Goal: Task Accomplishment & Management: Manage account settings

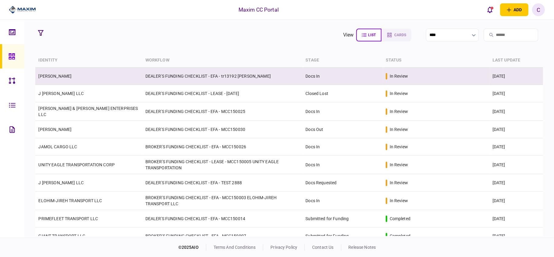
click at [271, 77] on td "DEALER'S FUNDING CHECKLIST - EFA - tr13192 [PERSON_NAME]" at bounding box center [222, 76] width 160 height 17
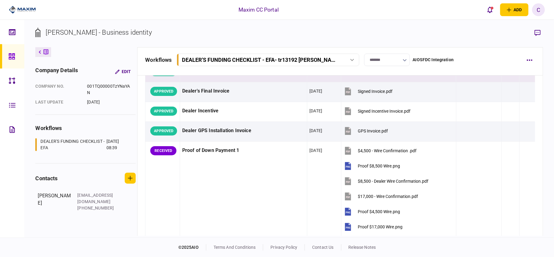
scroll to position [365, 0]
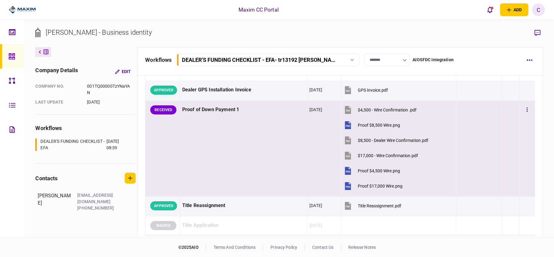
click at [502, 156] on td at bounding box center [511, 149] width 18 height 96
click at [538, 32] on icon "button" at bounding box center [538, 33] width 6 height 6
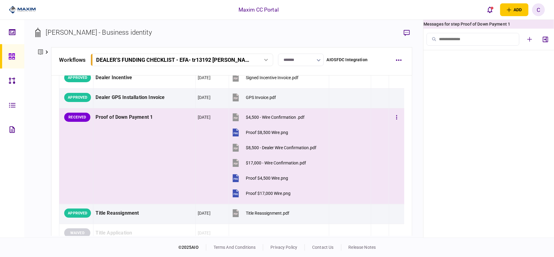
click at [353, 139] on div at bounding box center [349, 133] width 37 height 14
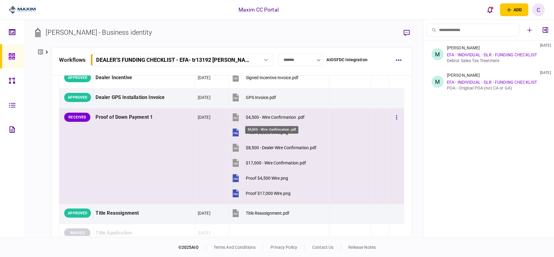
click at [269, 117] on div "$4,500 - Wire Confirmation .pdf" at bounding box center [275, 117] width 59 height 5
click at [247, 135] on div "Proof $8,500 Wire.png" at bounding box center [267, 132] width 42 height 5
click at [273, 149] on div "$8,500 - Dealer Wire Confirmation.pdf" at bounding box center [281, 147] width 71 height 5
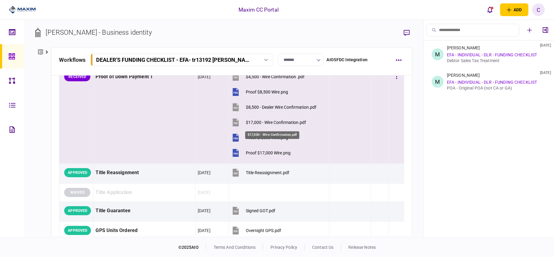
click at [281, 124] on div "$17,000 - Wire Confirmation.pdf" at bounding box center [276, 122] width 60 height 5
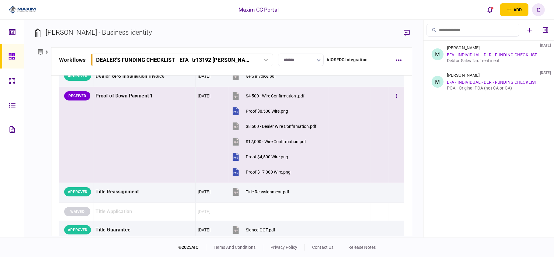
scroll to position [365, 0]
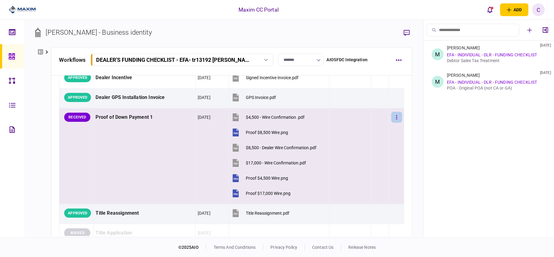
click at [391, 120] on button "button" at bounding box center [396, 117] width 11 height 11
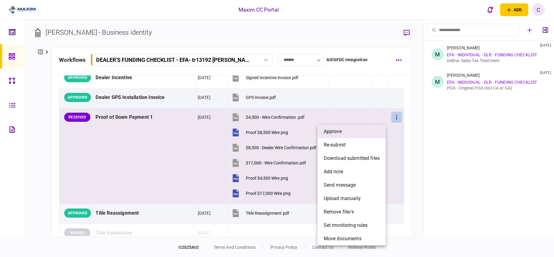
click at [360, 129] on li "approve" at bounding box center [352, 131] width 68 height 13
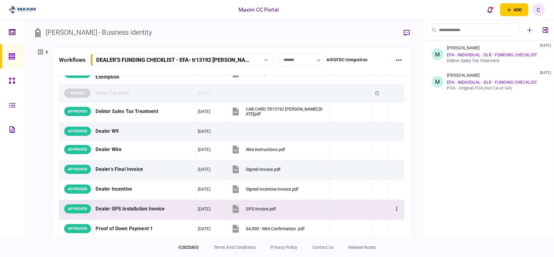
scroll to position [324, 0]
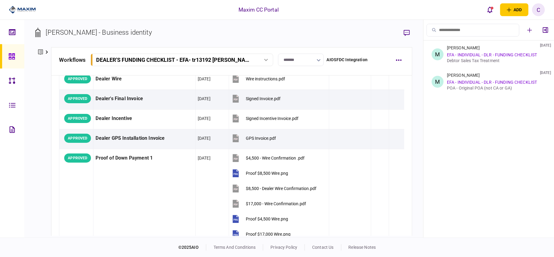
click at [9, 55] on icon at bounding box center [12, 56] width 7 height 7
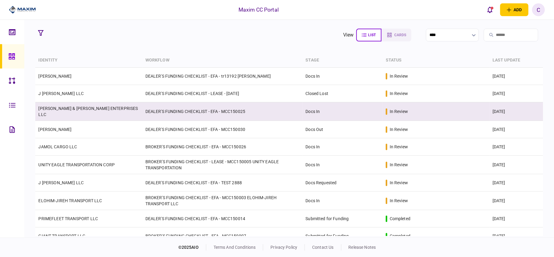
click at [165, 111] on td "DEALER'S FUNDING CHECKLIST - EFA - MCC150025" at bounding box center [222, 111] width 160 height 19
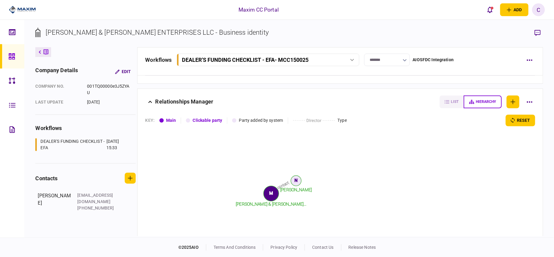
scroll to position [811, 0]
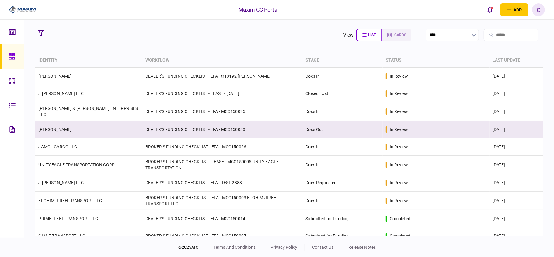
click at [186, 126] on td "DEALER'S FUNDING CHECKLIST - EFA - MCC150030" at bounding box center [222, 129] width 160 height 17
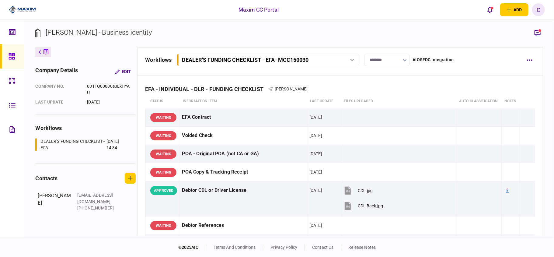
click at [396, 59] on input "********" at bounding box center [387, 60] width 46 height 12
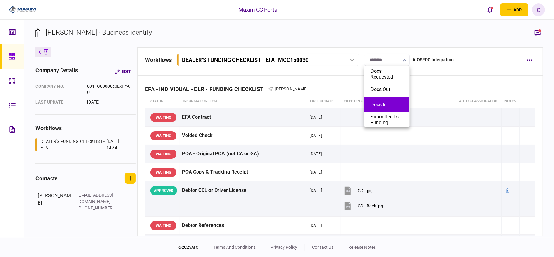
click at [381, 103] on button "Docs In" at bounding box center [387, 105] width 33 height 6
type input "*******"
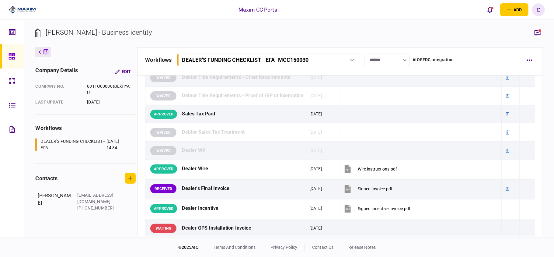
scroll to position [244, 0]
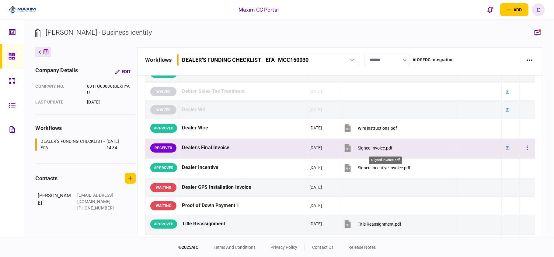
click at [387, 147] on div "Signed Invoice.pdf" at bounding box center [375, 147] width 35 height 5
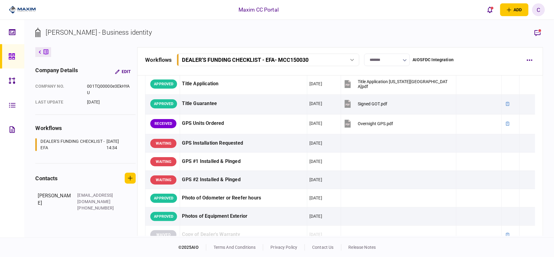
scroll to position [406, 0]
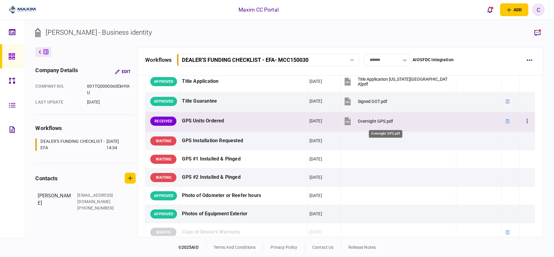
click at [393, 124] on div "Overnight GPS.pdf" at bounding box center [375, 121] width 35 height 5
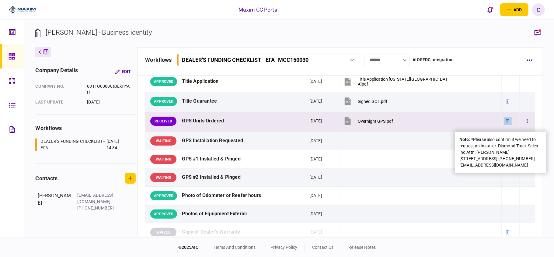
click at [504, 124] on div at bounding box center [508, 121] width 8 height 8
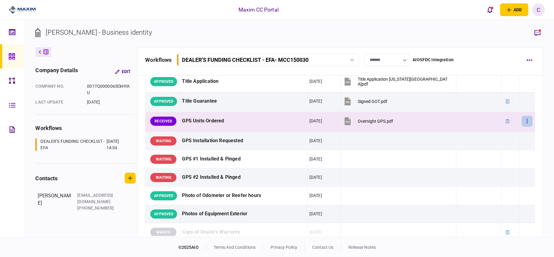
click at [524, 121] on button "button" at bounding box center [527, 121] width 11 height 11
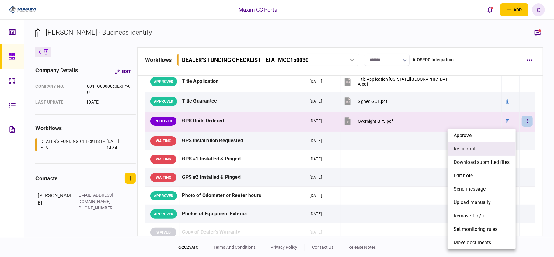
click at [480, 152] on li "re-submit" at bounding box center [482, 148] width 68 height 13
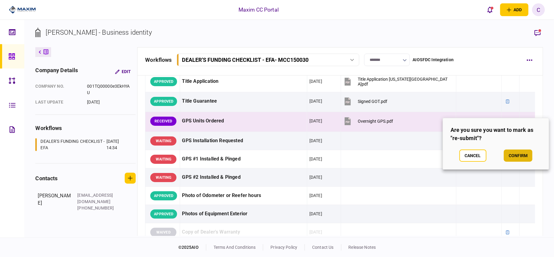
click at [514, 154] on button "confirm" at bounding box center [518, 155] width 29 height 12
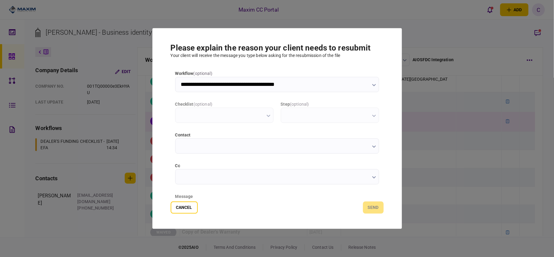
type input "**********"
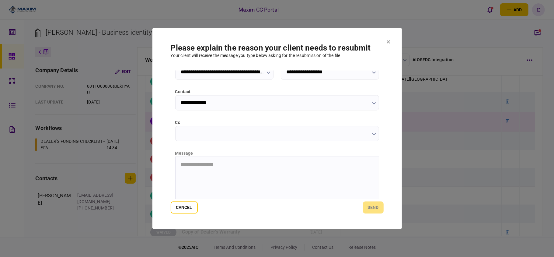
scroll to position [77, 0]
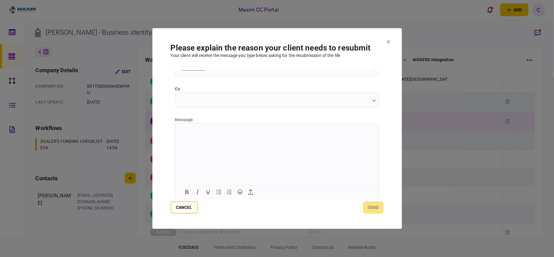
click at [235, 127] on html at bounding box center [276, 130] width 203 height 15
click at [376, 208] on button "send" at bounding box center [373, 207] width 21 height 12
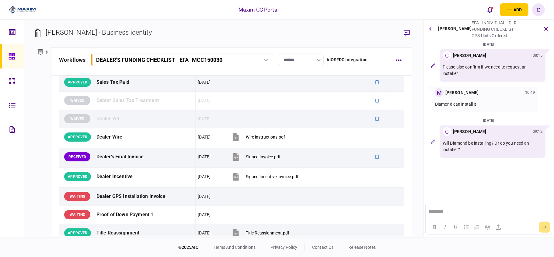
scroll to position [244, 0]
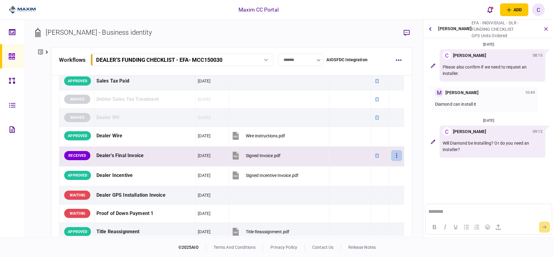
click at [391, 158] on button "button" at bounding box center [396, 155] width 11 height 11
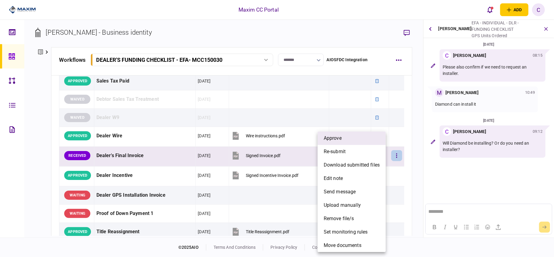
click at [346, 136] on li "approve" at bounding box center [352, 137] width 68 height 13
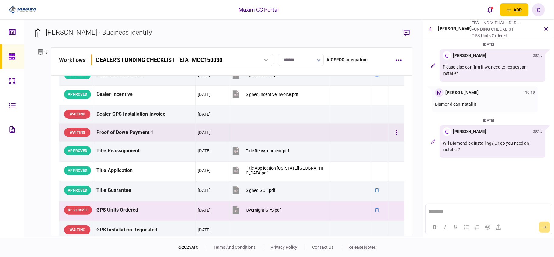
scroll to position [365, 0]
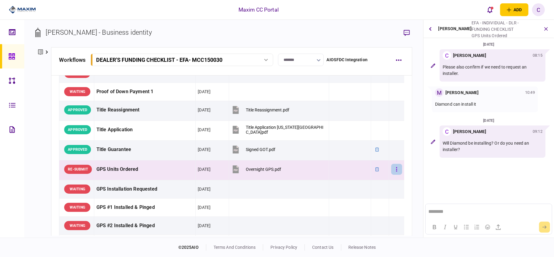
click at [396, 171] on icon "button" at bounding box center [396, 169] width 1 height 4
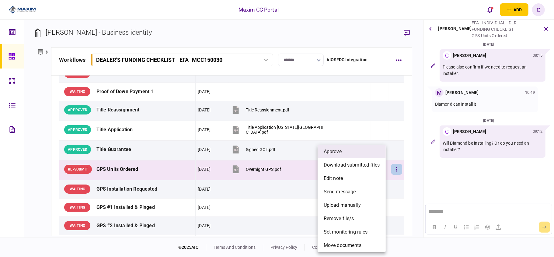
click at [362, 152] on li "approve" at bounding box center [352, 151] width 68 height 13
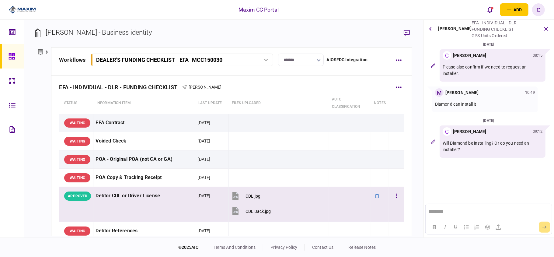
scroll to position [0, 0]
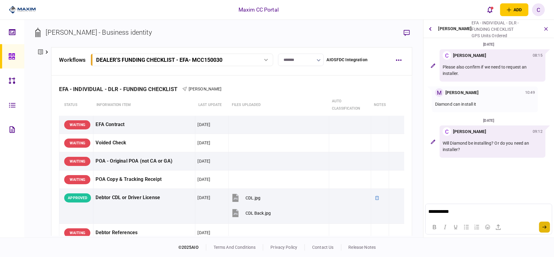
click at [545, 223] on button "submit" at bounding box center [544, 227] width 11 height 11
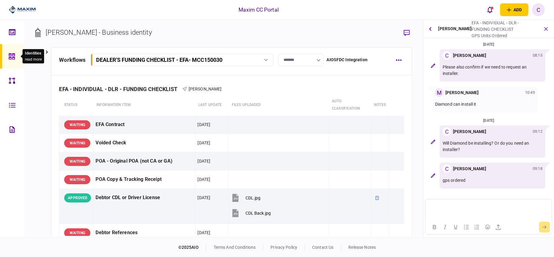
click at [10, 54] on icon at bounding box center [12, 56] width 6 height 6
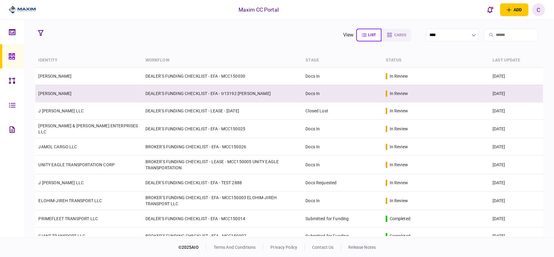
click at [174, 96] on td "DEALER'S FUNDING CHECKLIST - EFA - tr13192 [PERSON_NAME]" at bounding box center [222, 93] width 160 height 17
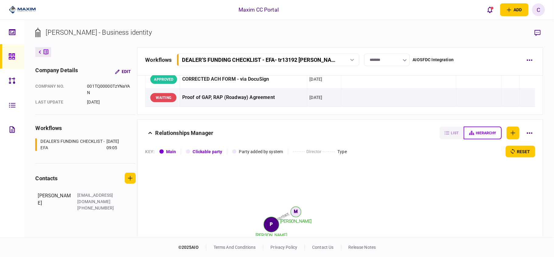
scroll to position [824, 0]
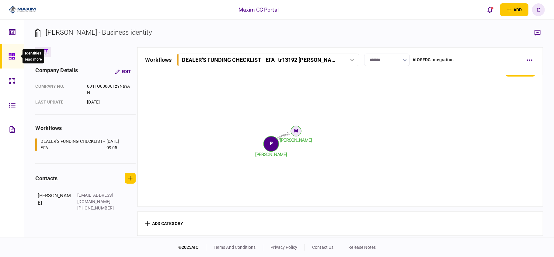
click at [11, 50] on div at bounding box center [14, 56] width 10 height 24
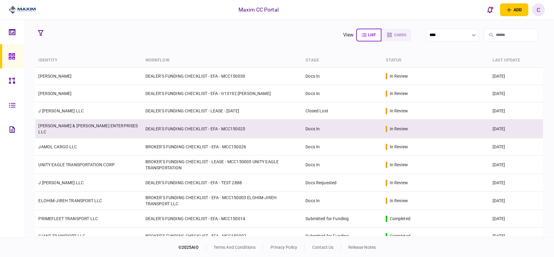
click at [174, 131] on td "DEALER'S FUNDING CHECKLIST - EFA - MCC150025" at bounding box center [222, 129] width 160 height 19
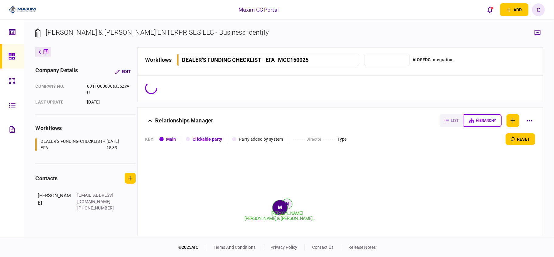
type input "*******"
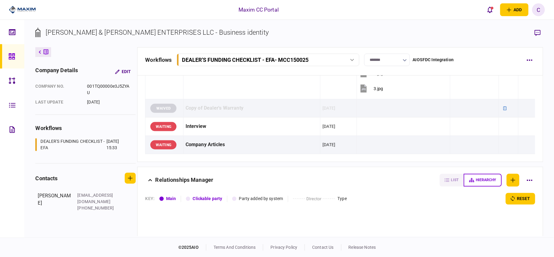
scroll to position [771, 0]
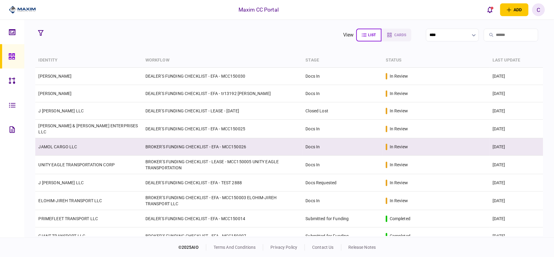
click at [203, 145] on td "BROKER'S FUNDING CHECKLIST - EFA - MCC150026" at bounding box center [222, 146] width 160 height 17
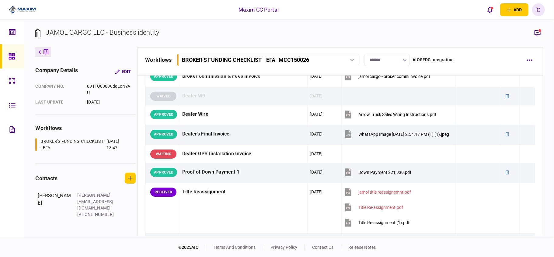
scroll to position [446, 0]
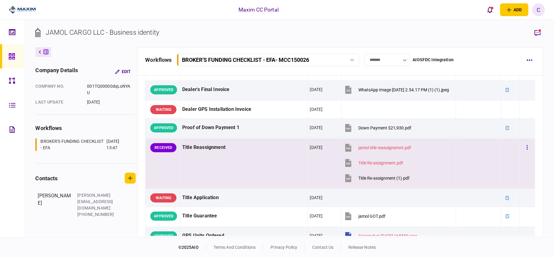
click at [475, 165] on td at bounding box center [478, 163] width 45 height 50
click at [539, 33] on icon "button" at bounding box center [537, 32] width 7 height 7
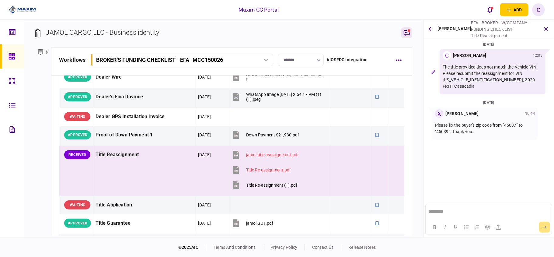
scroll to position [0, 0]
click at [258, 156] on div "jamol title reassignemnt.pdf" at bounding box center [272, 154] width 53 height 5
click at [254, 187] on div "Title Re-assignment (1).pdf" at bounding box center [271, 185] width 51 height 5
click at [392, 159] on button "button" at bounding box center [396, 154] width 11 height 11
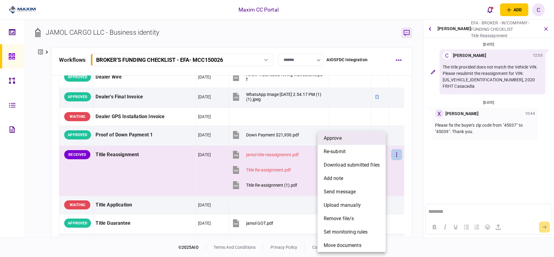
click at [353, 141] on li "approve" at bounding box center [352, 137] width 68 height 13
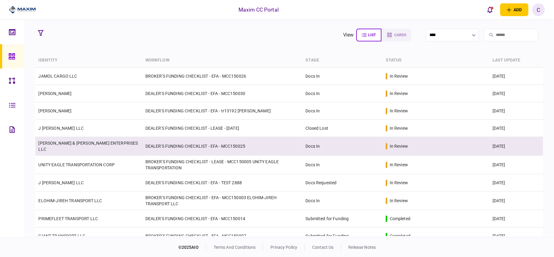
click at [254, 145] on td "DEALER'S FUNDING CHECKLIST - EFA - MCC150025" at bounding box center [222, 146] width 160 height 19
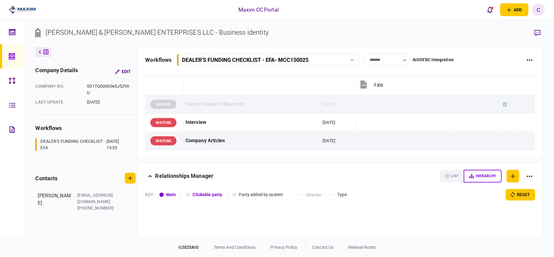
scroll to position [811, 0]
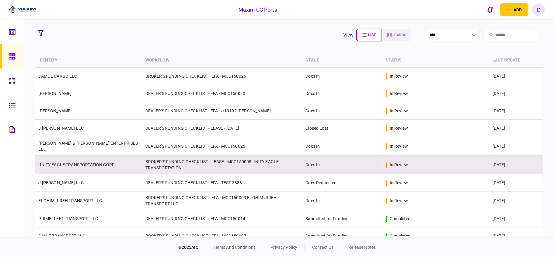
click at [205, 166] on td "BROKER'S FUNDING CHECKLIST - LEASE - MCC150005 UNITY EAGLE TRANSPORTATION" at bounding box center [222, 165] width 160 height 19
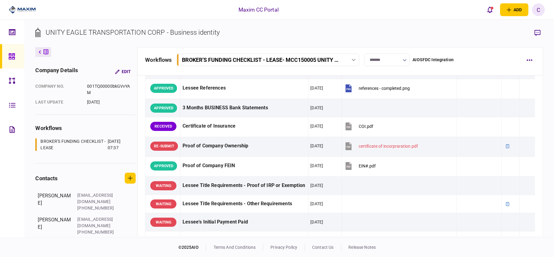
scroll to position [122, 0]
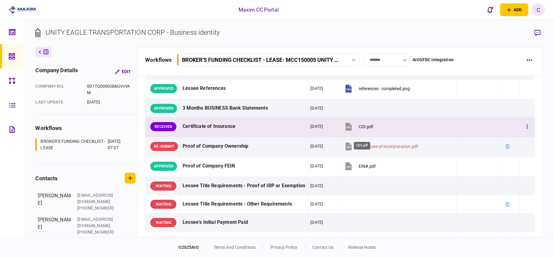
click at [366, 129] on div "COI.pdf" at bounding box center [366, 126] width 15 height 5
click at [527, 129] on icon "button" at bounding box center [527, 127] width 1 height 6
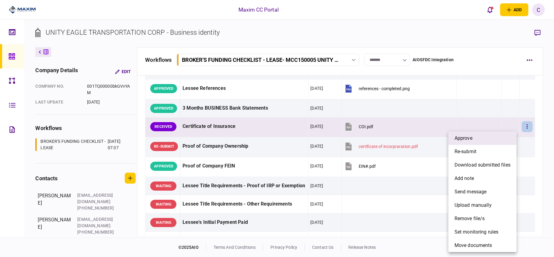
click at [483, 135] on li "approve" at bounding box center [483, 137] width 68 height 13
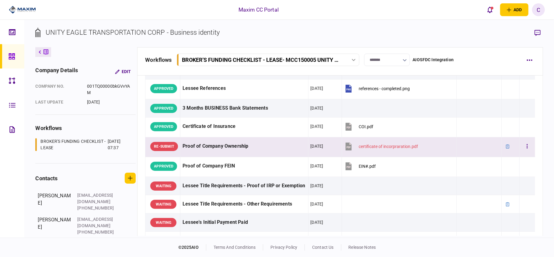
click at [467, 153] on div at bounding box center [479, 146] width 40 height 14
click at [538, 30] on icon "button" at bounding box center [538, 33] width 6 height 6
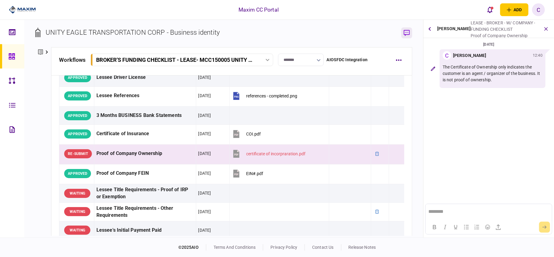
scroll to position [0, 0]
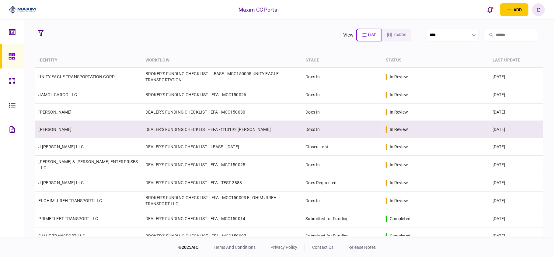
scroll to position [40, 0]
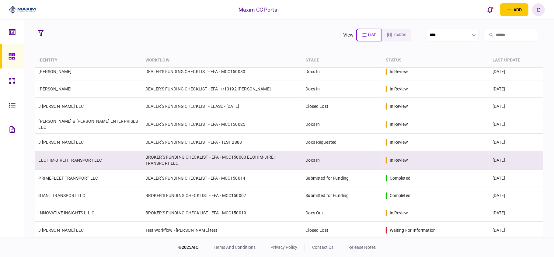
click at [180, 161] on td "BROKER'S FUNDING CHECKLIST - EFA - MCC150003 ELOHIM-JIREH TRANSPORT LLC" at bounding box center [222, 160] width 160 height 19
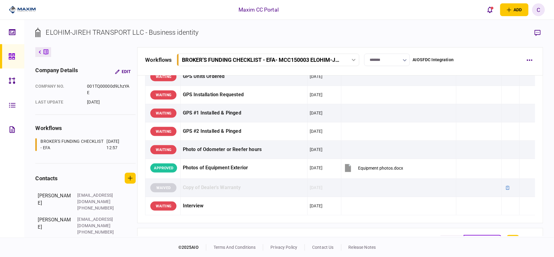
scroll to position [597, 0]
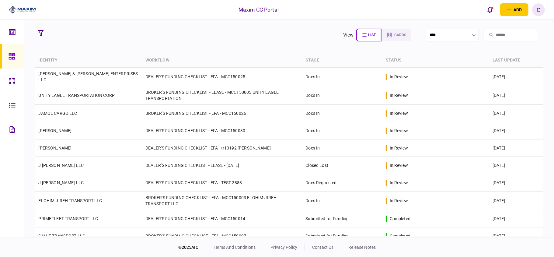
click at [499, 33] on input "search" at bounding box center [511, 35] width 54 height 13
paste input "*********"
type input "*********"
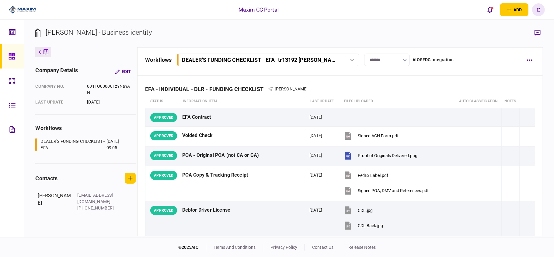
click at [10, 56] on icon at bounding box center [12, 56] width 7 height 7
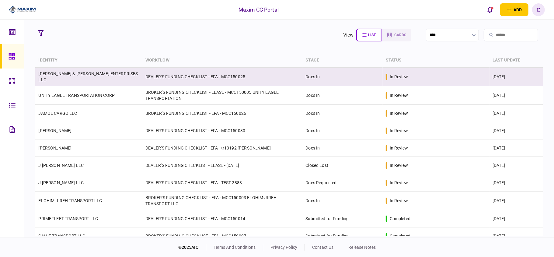
click at [192, 79] on td "DEALER'S FUNDING CHECKLIST - EFA - MCC150025" at bounding box center [222, 77] width 160 height 19
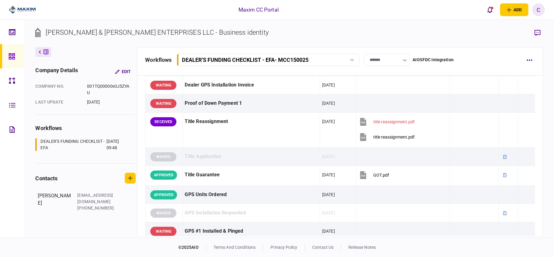
scroll to position [487, 0]
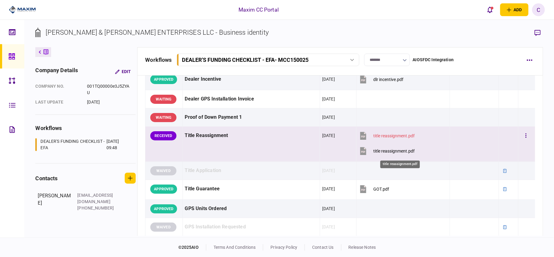
click at [398, 152] on div "title reassignment.pdf" at bounding box center [393, 151] width 41 height 5
click at [455, 149] on div at bounding box center [474, 151] width 44 height 14
click at [538, 32] on icon "button" at bounding box center [538, 33] width 6 height 6
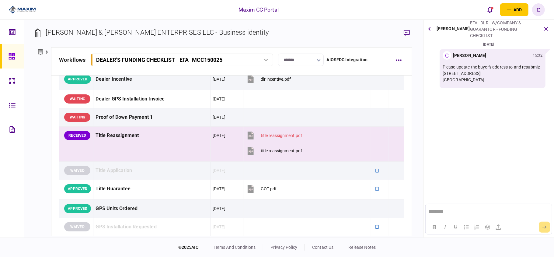
scroll to position [0, 0]
click at [394, 135] on button "button" at bounding box center [396, 135] width 11 height 11
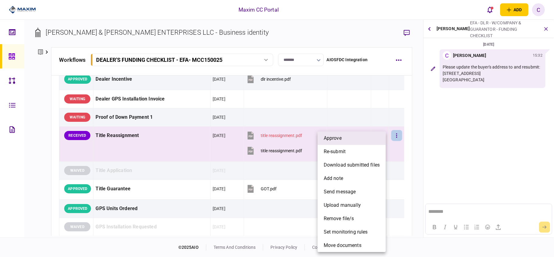
click at [348, 141] on li "approve" at bounding box center [352, 137] width 68 height 13
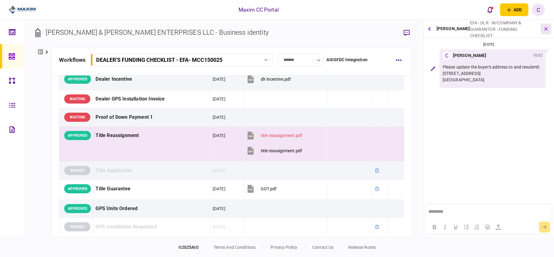
click at [547, 29] on icon "button" at bounding box center [546, 29] width 6 height 6
